Goal: Task Accomplishment & Management: Use online tool/utility

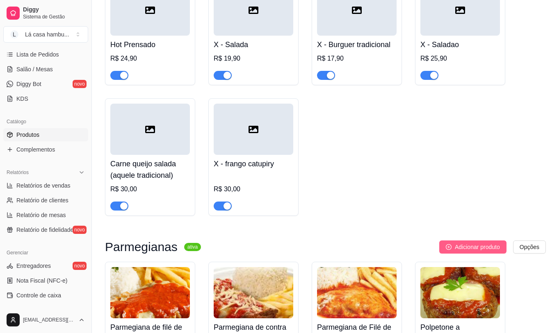
scroll to position [3364, 0]
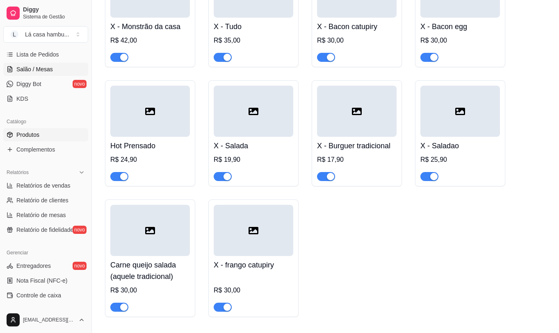
click at [66, 68] on link "Salão / Mesas" at bounding box center [45, 69] width 85 height 13
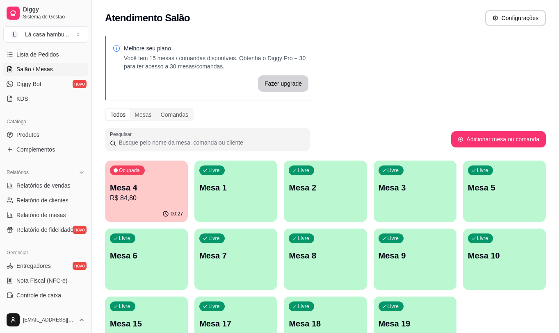
click at [135, 225] on div "Ocupada Mesa 4 R$ 84,80 00:27 Livre Mesa 1 Livre Mesa 2 Livre Mesa 3 Livre Mesa…" at bounding box center [325, 260] width 441 height 198
click at [135, 217] on div "00:27" at bounding box center [146, 214] width 80 height 16
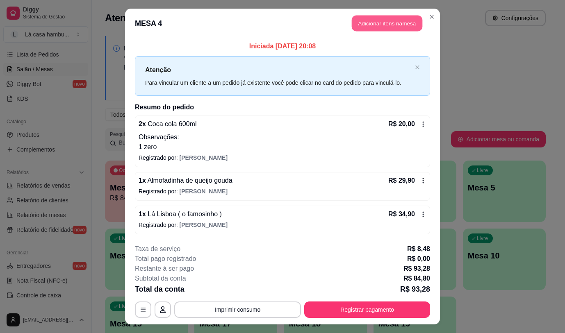
click at [399, 21] on button "Adicionar itens na mesa" at bounding box center [387, 24] width 71 height 16
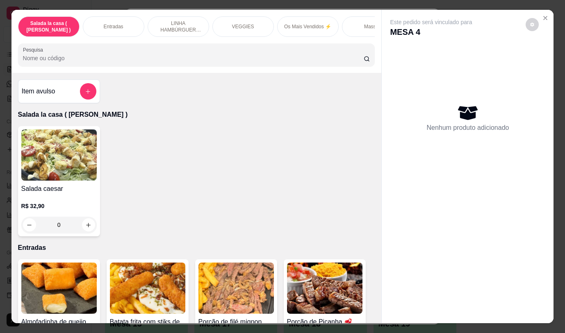
drag, startPoint x: 381, startPoint y: 97, endPoint x: 376, endPoint y: 200, distance: 103.1
click at [387, 206] on div "Este pedido será vinculado para MESA 4 Nenhum produto adicionado" at bounding box center [468, 160] width 172 height 300
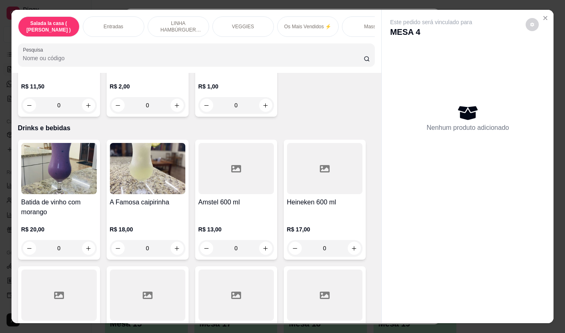
scroll to position [4160, 0]
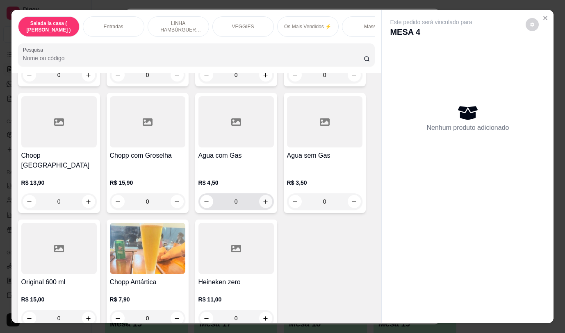
click at [263, 199] on icon "increase-product-quantity" at bounding box center [265, 202] width 6 height 6
type input "1"
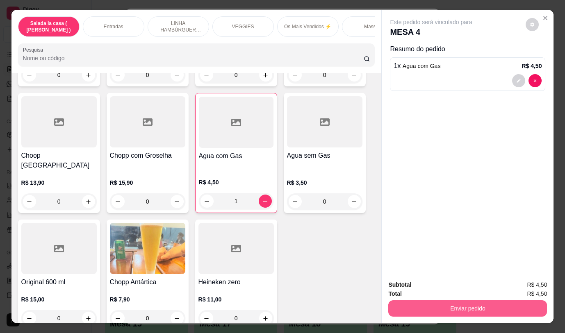
click at [429, 307] on button "Enviar pedido" at bounding box center [467, 309] width 159 height 16
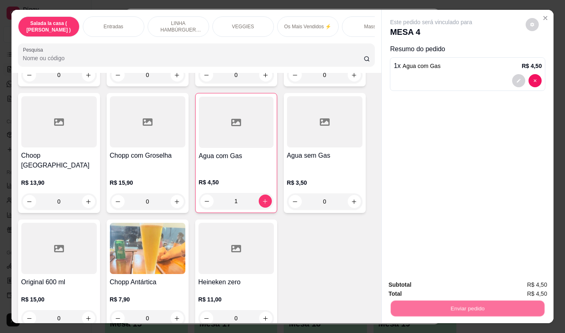
click at [422, 287] on button "Não registrar e enviar pedido" at bounding box center [440, 286] width 85 height 16
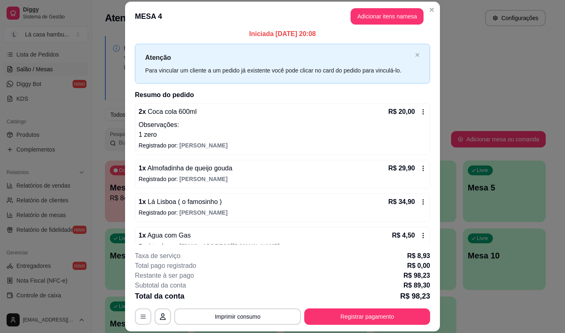
scroll to position [0, 0]
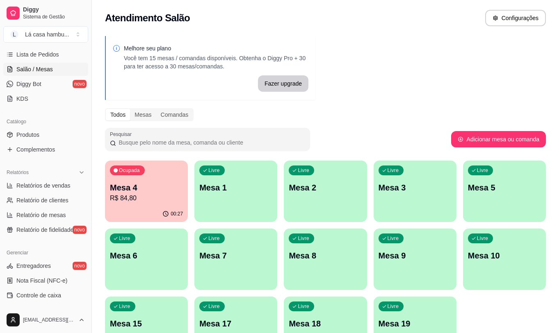
click at [430, 198] on div "Livre Mesa 3" at bounding box center [415, 187] width 83 height 52
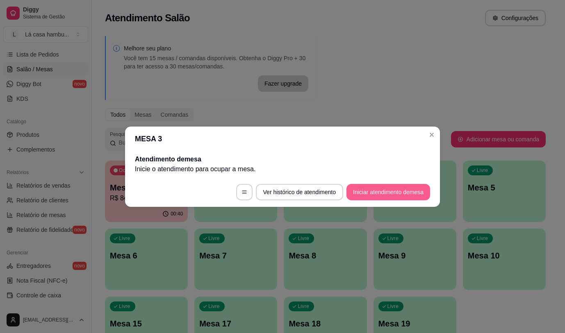
click at [374, 193] on button "Iniciar atendimento de mesa" at bounding box center [389, 192] width 84 height 16
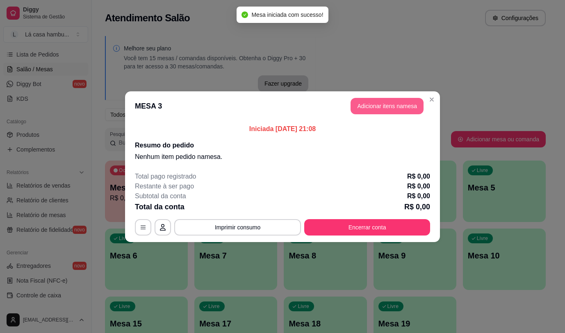
click at [399, 105] on button "Adicionar itens na mesa" at bounding box center [387, 106] width 73 height 16
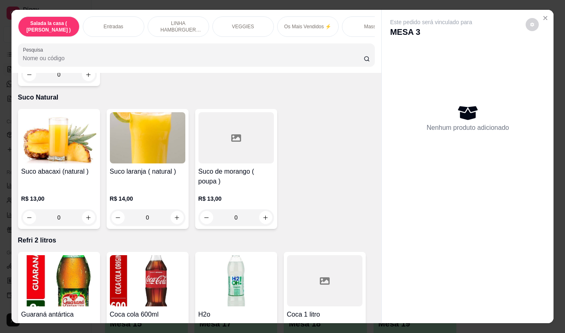
scroll to position [3586, 0]
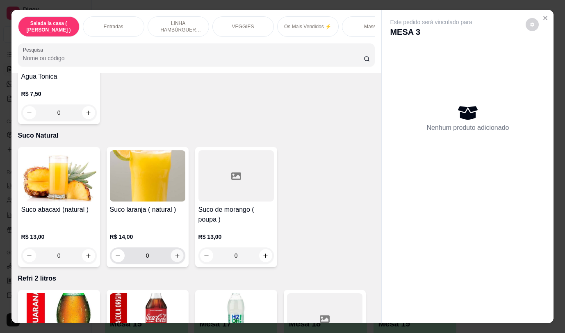
click at [174, 253] on icon "increase-product-quantity" at bounding box center [177, 256] width 6 height 6
type input "1"
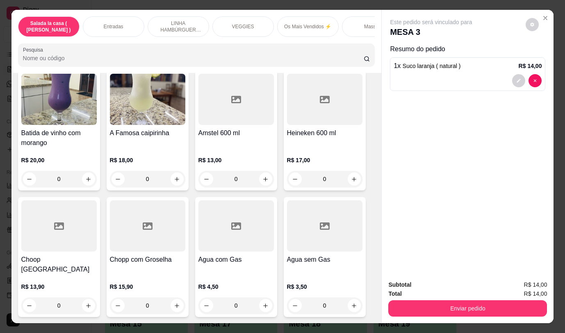
scroll to position [4160, 0]
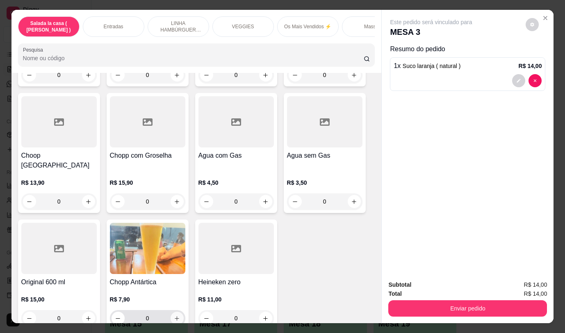
click at [174, 316] on icon "increase-product-quantity" at bounding box center [177, 319] width 6 height 6
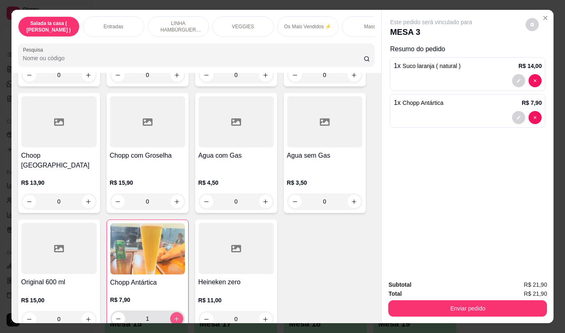
type input "1"
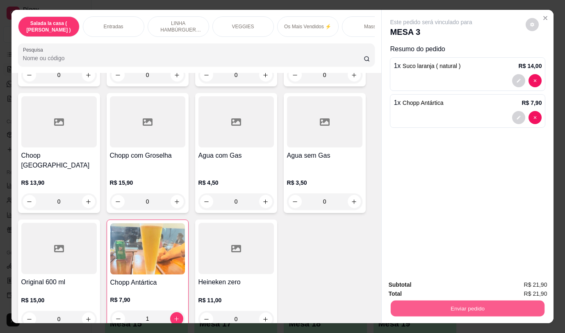
click at [403, 301] on button "Enviar pedido" at bounding box center [468, 309] width 154 height 16
click at [405, 284] on button "Não registrar e enviar pedido" at bounding box center [440, 286] width 85 height 16
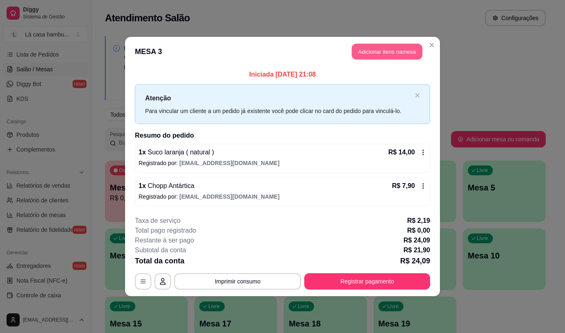
click at [399, 55] on button "Adicionar itens na mesa" at bounding box center [387, 52] width 71 height 16
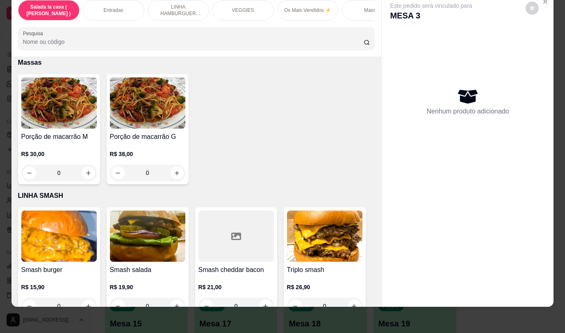
scroll to position [2750, 0]
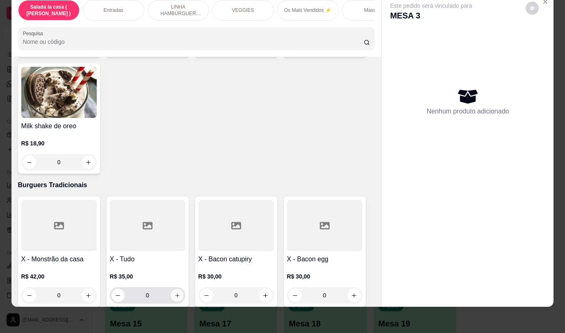
click at [174, 293] on icon "increase-product-quantity" at bounding box center [177, 296] width 6 height 6
type input "1"
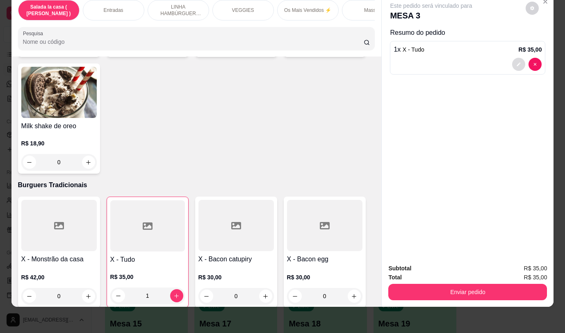
click at [516, 62] on icon "decrease-product-quantity" at bounding box center [518, 64] width 5 height 5
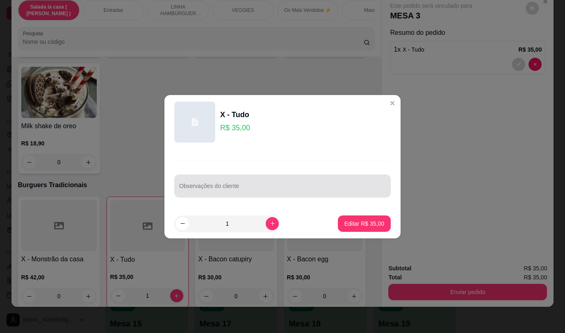
click at [229, 192] on input "Observações do cliente" at bounding box center [282, 189] width 207 height 8
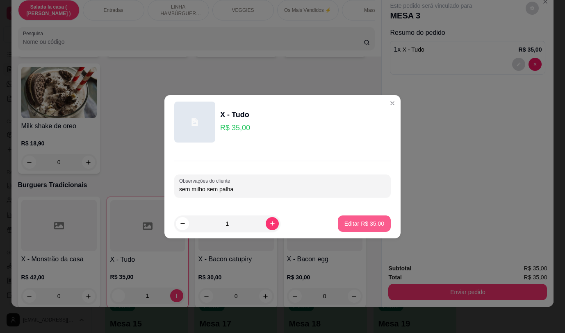
type input "sem milho sem palha"
click at [354, 225] on p "Editar R$ 35,00" at bounding box center [364, 224] width 40 height 8
type input "0"
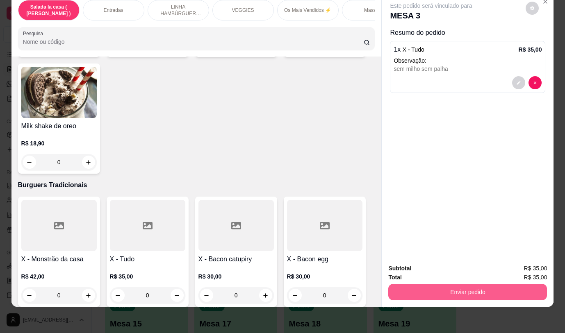
click at [434, 287] on button "Enviar pedido" at bounding box center [467, 292] width 159 height 16
click at [427, 284] on button "Enviar pedido" at bounding box center [467, 292] width 159 height 16
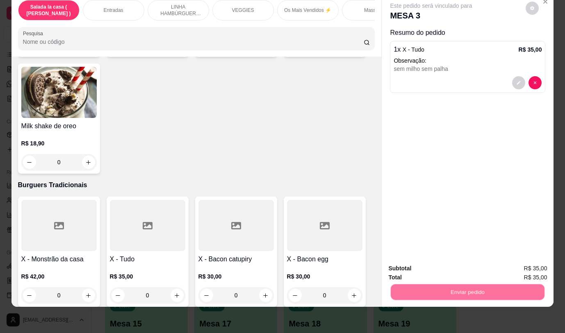
click at [424, 265] on button "Não registrar e enviar pedido" at bounding box center [440, 266] width 85 height 16
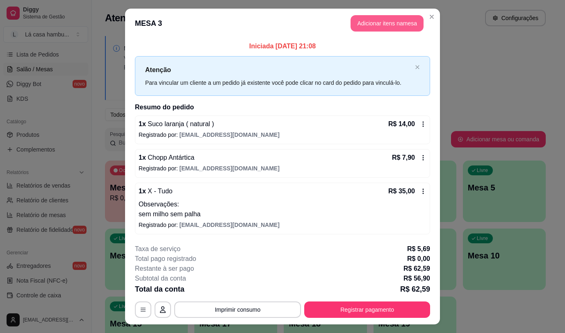
scroll to position [18, 0]
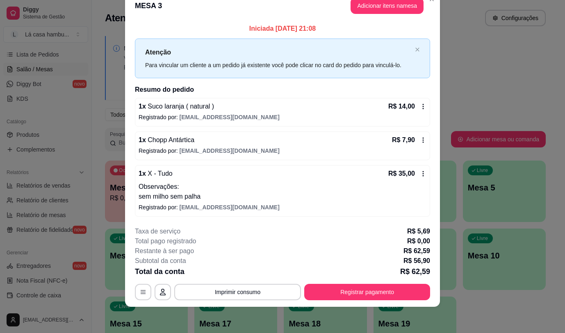
click at [400, 21] on div "Iniciada [DATE] 21:08 Atenção Para vincular um cliente a um pedido já existente…" at bounding box center [282, 121] width 315 height 200
click at [400, 2] on button "Adicionar itens na mesa" at bounding box center [387, 6] width 71 height 16
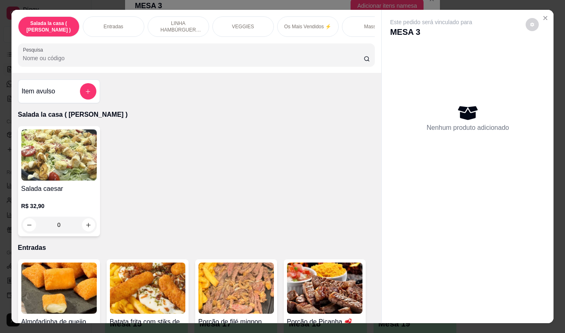
scroll to position [8, 0]
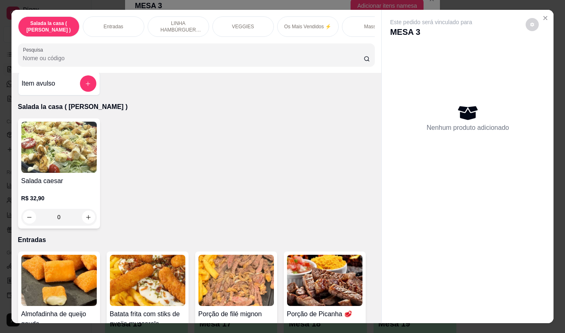
drag, startPoint x: 380, startPoint y: 134, endPoint x: 381, endPoint y: 304, distance: 169.8
click at [382, 304] on div "Este pedido será vinculado para MESA 3 Nenhum produto adicionado" at bounding box center [468, 160] width 172 height 300
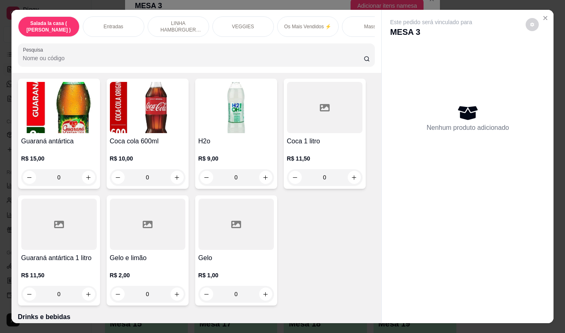
scroll to position [4160, 0]
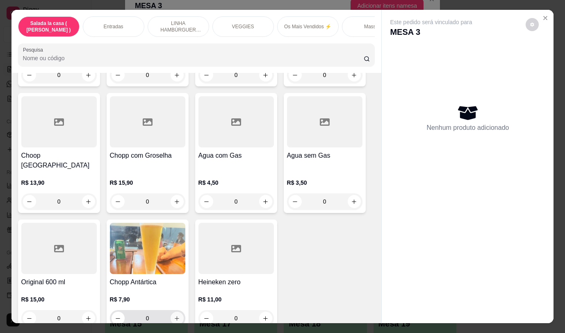
click at [178, 312] on button "increase-product-quantity" at bounding box center [177, 318] width 13 height 13
type input "1"
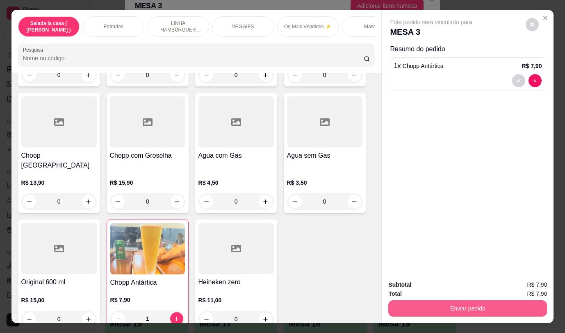
click at [451, 308] on button "Enviar pedido" at bounding box center [467, 309] width 159 height 16
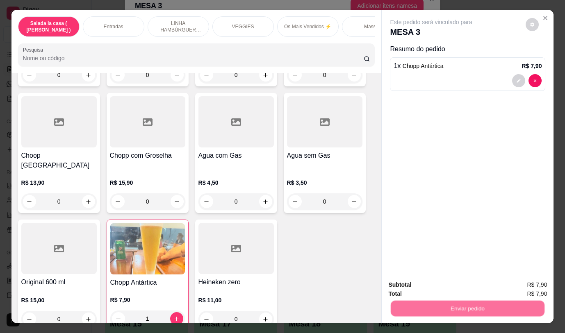
click at [421, 282] on button "Não registrar e enviar pedido" at bounding box center [440, 286] width 85 height 16
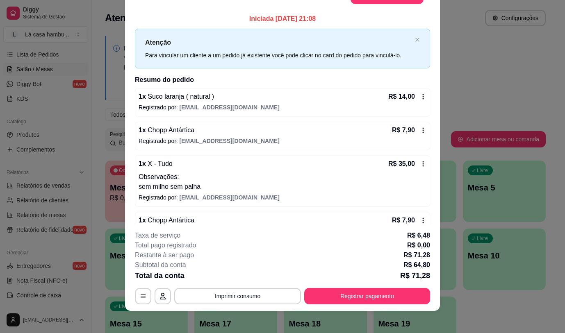
scroll to position [25, 0]
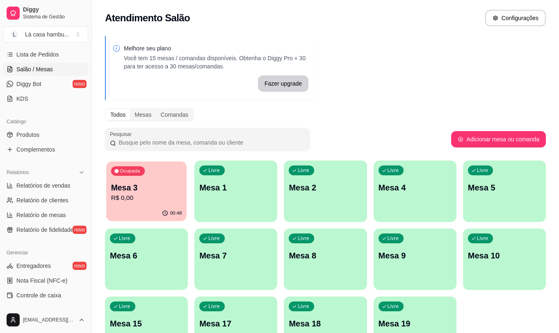
click at [126, 175] on div "Ocupada" at bounding box center [128, 170] width 34 height 9
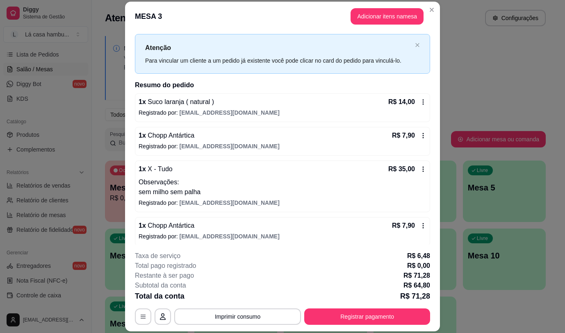
scroll to position [20, 0]
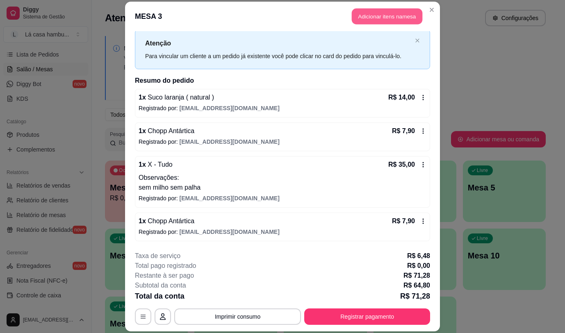
click at [374, 11] on button "Adicionar itens na mesa" at bounding box center [387, 17] width 71 height 16
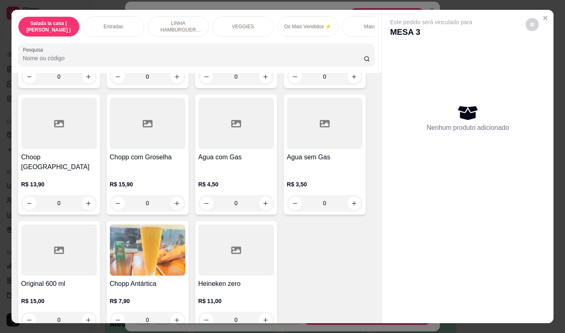
scroll to position [4160, 0]
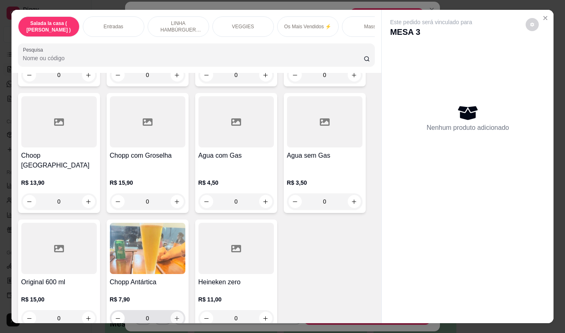
click at [176, 312] on button "increase-product-quantity" at bounding box center [177, 318] width 13 height 13
type input "1"
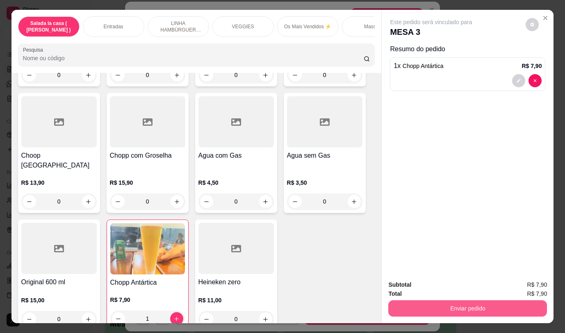
click at [462, 301] on button "Enviar pedido" at bounding box center [467, 309] width 159 height 16
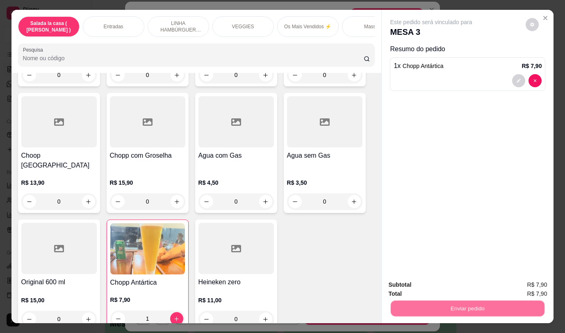
click at [449, 286] on button "Não registrar e enviar pedido" at bounding box center [440, 285] width 83 height 15
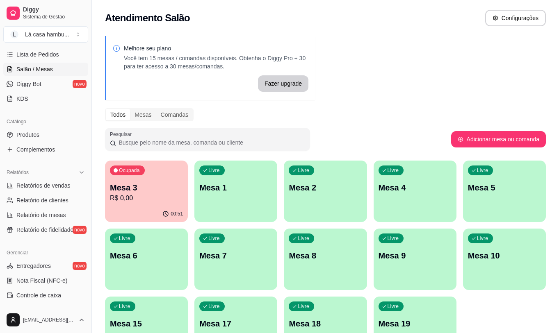
click at [331, 265] on div "Livre Mesa 8" at bounding box center [325, 255] width 83 height 52
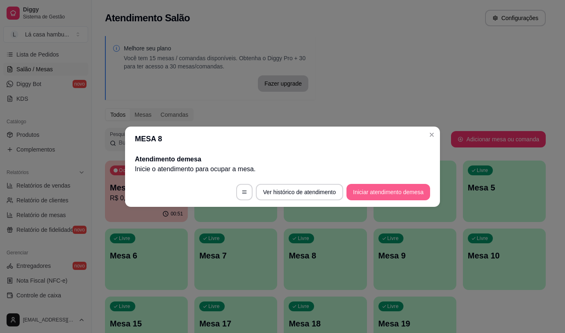
click at [379, 187] on button "Iniciar atendimento de mesa" at bounding box center [389, 192] width 84 height 16
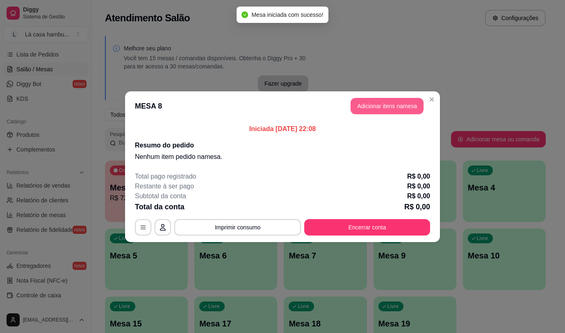
click at [384, 105] on button "Adicionar itens na mesa" at bounding box center [387, 106] width 73 height 16
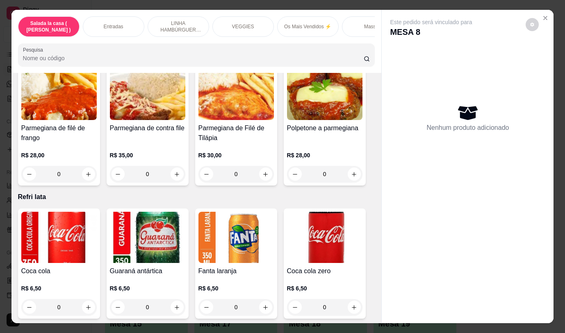
scroll to position [3250, 0]
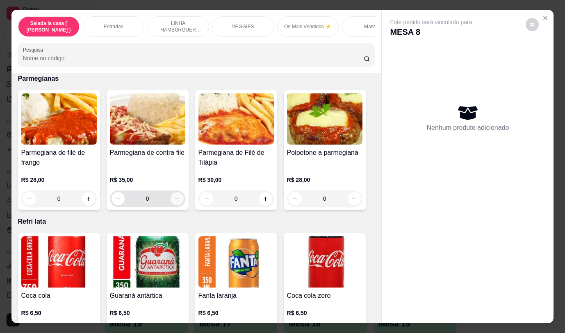
click at [174, 196] on icon "increase-product-quantity" at bounding box center [177, 199] width 6 height 6
type input "1"
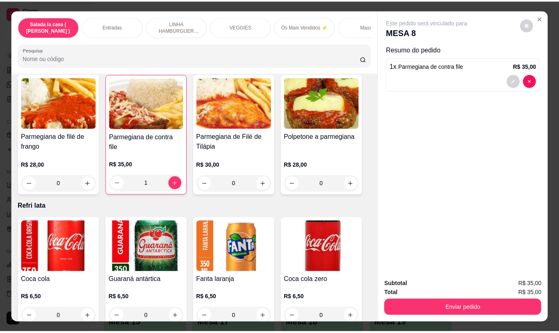
scroll to position [3373, 0]
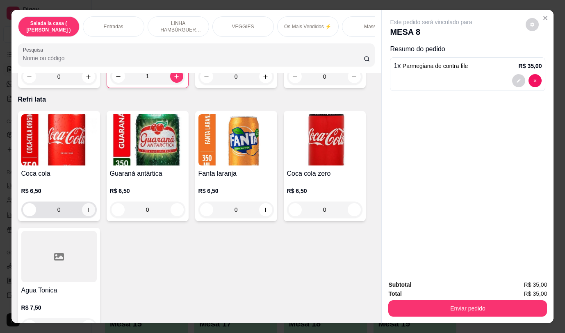
click at [85, 207] on icon "increase-product-quantity" at bounding box center [88, 210] width 6 height 6
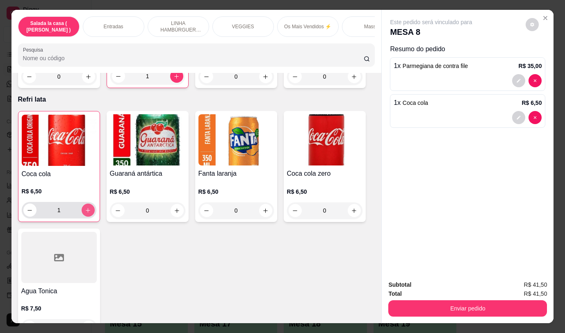
type input "1"
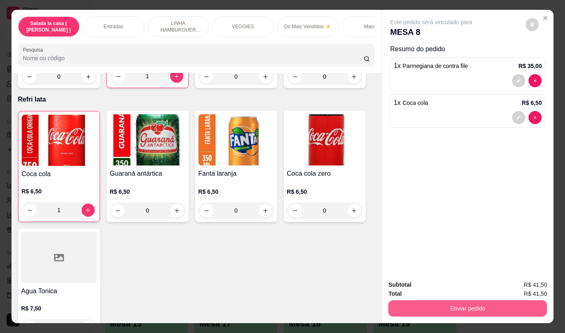
click at [437, 302] on button "Enviar pedido" at bounding box center [467, 309] width 159 height 16
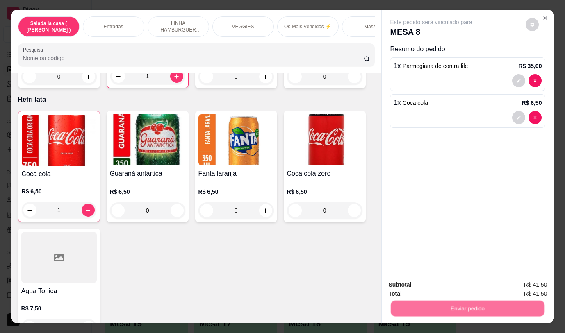
click at [427, 282] on button "Não registrar e enviar pedido" at bounding box center [440, 285] width 83 height 15
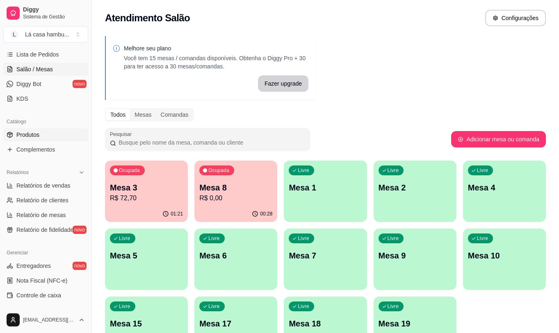
click at [50, 139] on link "Produtos" at bounding box center [45, 134] width 85 height 13
